Goal: Task Accomplishment & Management: Manage account settings

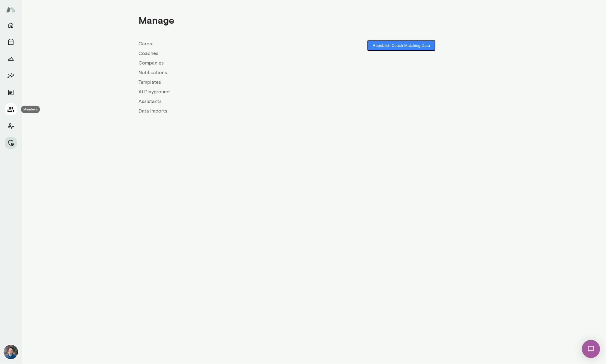
click at [13, 109] on icon "Members" at bounding box center [10, 109] width 7 height 7
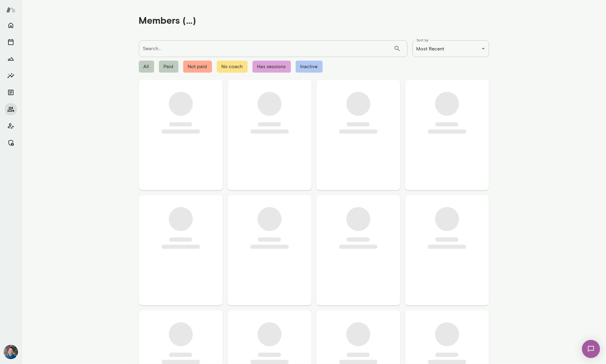
click at [173, 48] on input "Search..." at bounding box center [266, 48] width 255 height 17
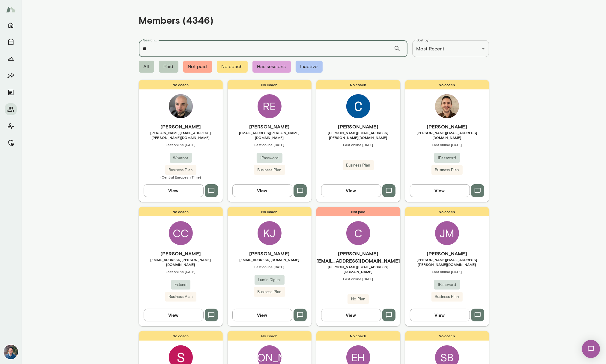
type input "*"
type input "******"
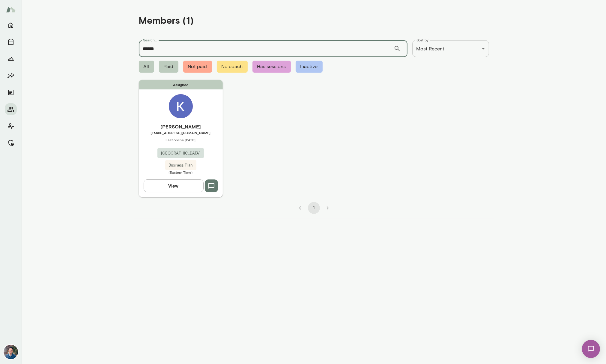
click at [174, 109] on img at bounding box center [181, 106] width 24 height 24
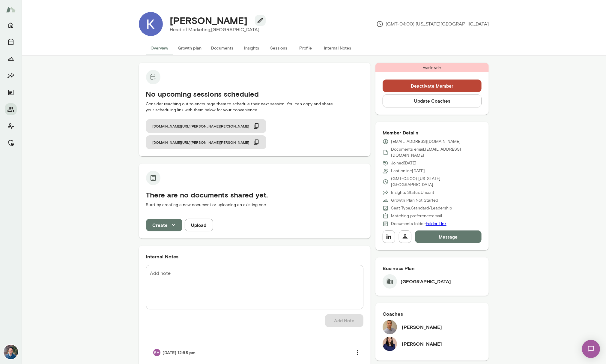
click at [270, 48] on button "Sessions" at bounding box center [278, 48] width 27 height 14
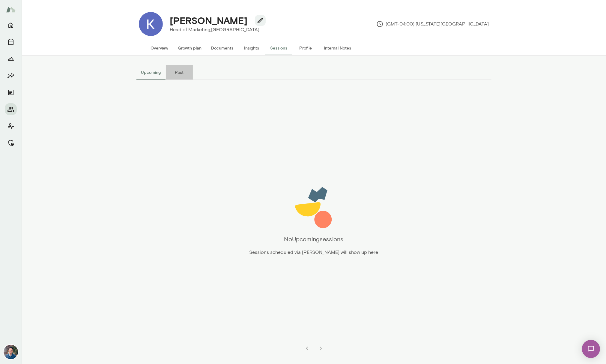
click at [172, 72] on button "Past" at bounding box center [179, 72] width 27 height 14
click at [155, 72] on button "Upcoming" at bounding box center [150, 72] width 29 height 14
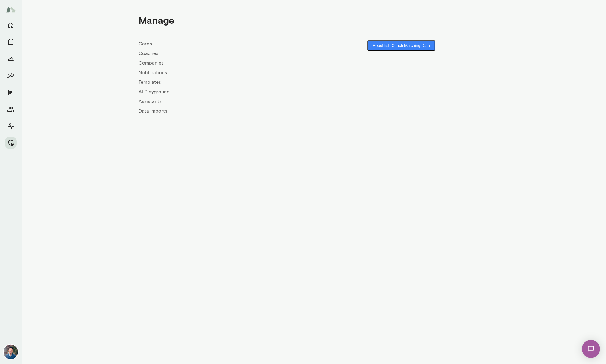
click at [143, 56] on link "Coaches" at bounding box center [226, 53] width 175 height 7
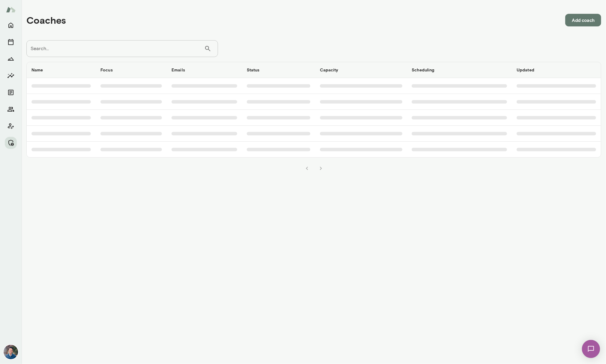
click at [156, 56] on input "Search..." at bounding box center [115, 48] width 178 height 17
type input "*****"
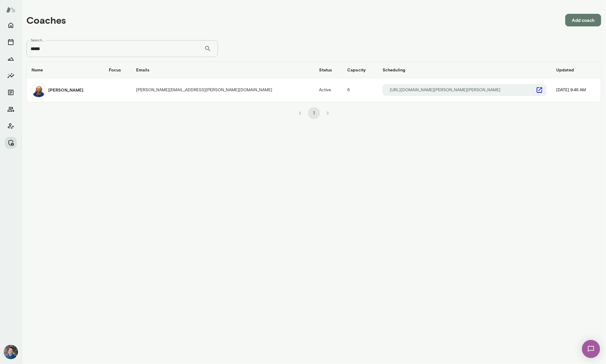
click at [74, 89] on h6 "Cathy Wright" at bounding box center [65, 90] width 35 height 6
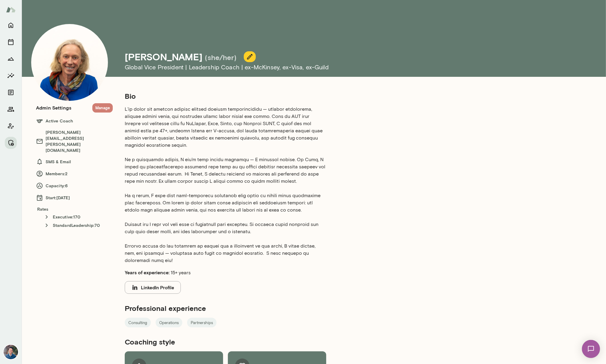
click at [100, 109] on button "Manage" at bounding box center [102, 107] width 20 height 9
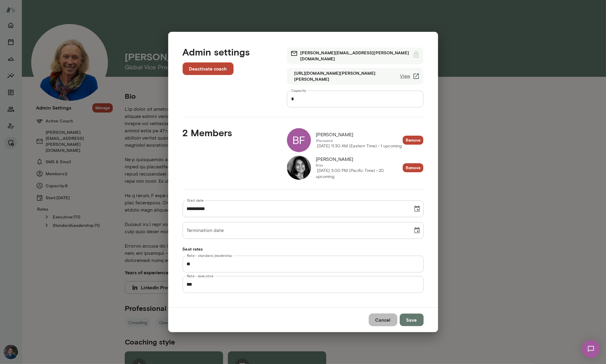
click at [385, 318] on button "Cancel" at bounding box center [383, 319] width 28 height 13
